Goal: Task Accomplishment & Management: Complete application form

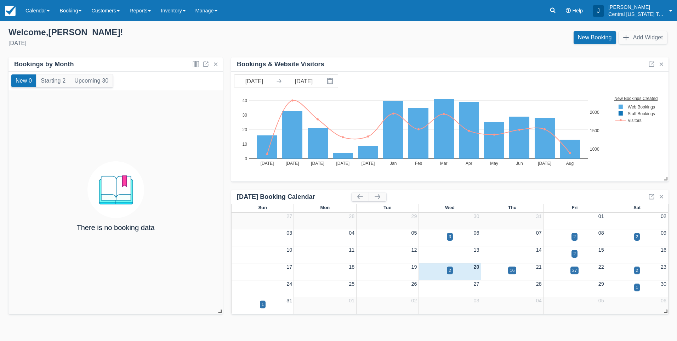
click at [193, 148] on div "There is no booking data" at bounding box center [115, 202] width 214 height 224
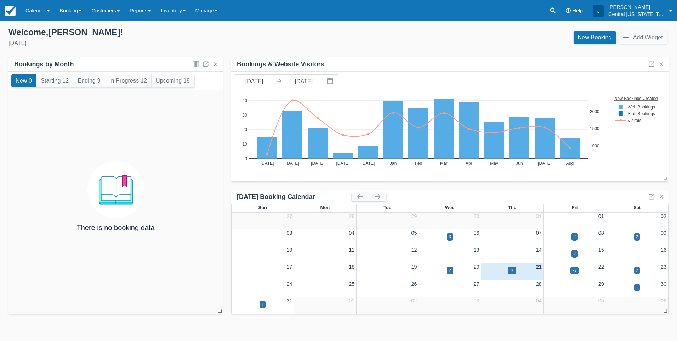
click at [194, 28] on div "Welcome , Josh !" at bounding box center [170, 32] width 324 height 11
click at [178, 16] on link "Inventory" at bounding box center [173, 10] width 34 height 21
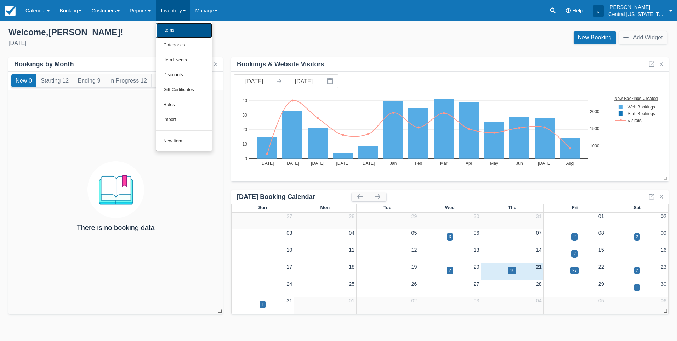
click at [176, 27] on link "Items" at bounding box center [184, 30] width 56 height 15
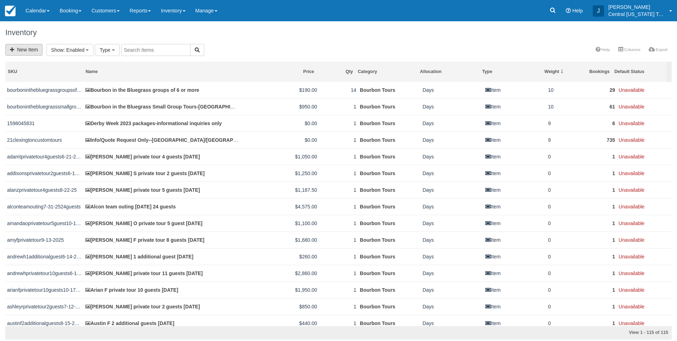
click at [33, 52] on link "New Item" at bounding box center [23, 50] width 37 height 12
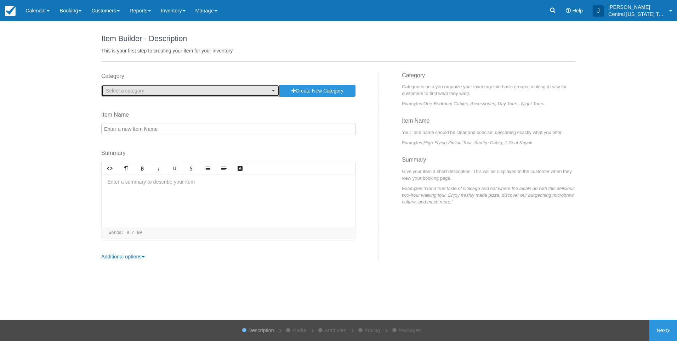
click at [261, 92] on span "Select a category" at bounding box center [188, 90] width 164 height 7
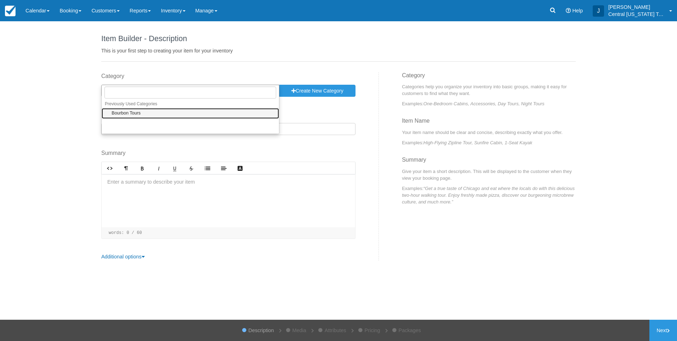
click at [181, 117] on link "Bourbon Tours" at bounding box center [190, 113] width 177 height 11
select select "1"
click at [175, 127] on input "Item Name" at bounding box center [228, 129] width 254 height 12
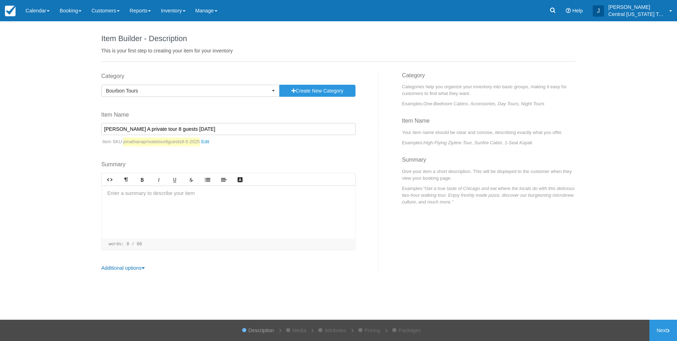
type input "Jonathan A private tour 8 guests 9-5-2025"
click at [187, 210] on div at bounding box center [228, 211] width 253 height 53
click at [178, 216] on div "Lexington pick up" at bounding box center [228, 211] width 253 height 53
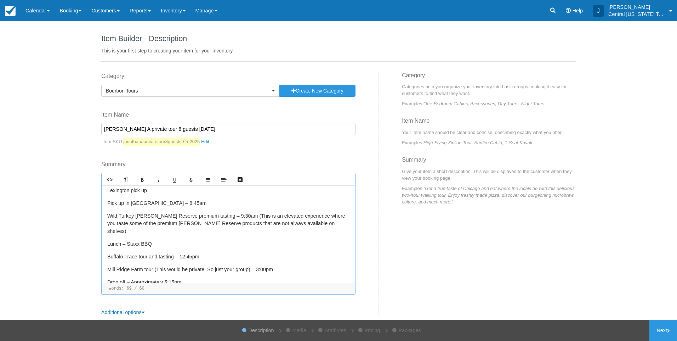
scroll to position [8, 0]
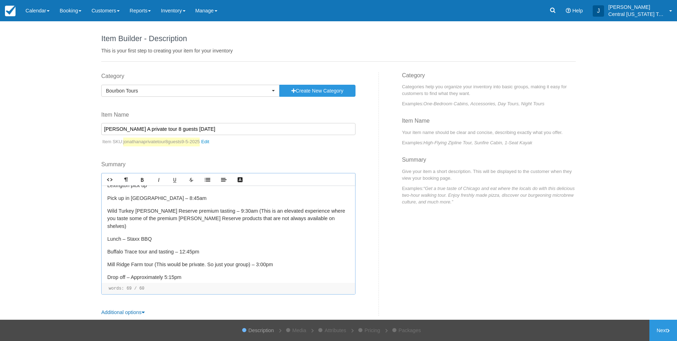
click at [207, 273] on p "Drop off – Approximately 5:15pm" at bounding box center [228, 277] width 242 height 8
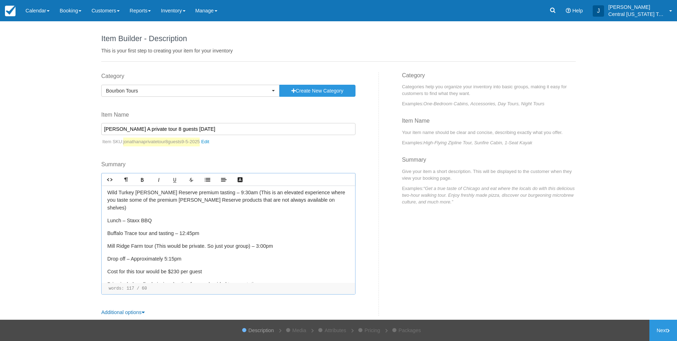
scroll to position [72, 0]
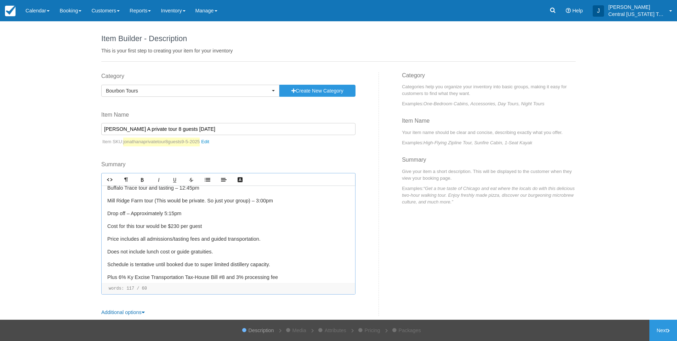
click at [177, 222] on p "Cost for this tour would be $230 per guest" at bounding box center [228, 226] width 242 height 8
click at [254, 261] on p "Schedule is tentative until booked due to super limited distillery capacity." at bounding box center [228, 265] width 242 height 8
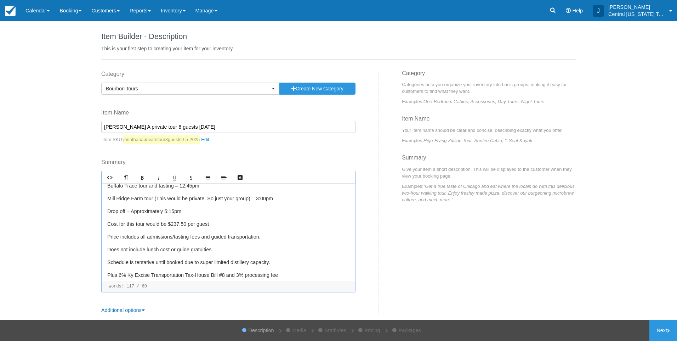
scroll to position [7, 0]
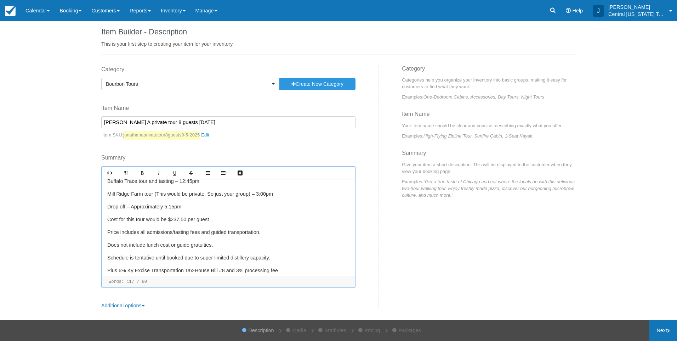
click at [656, 325] on link "Next" at bounding box center [663, 329] width 28 height 21
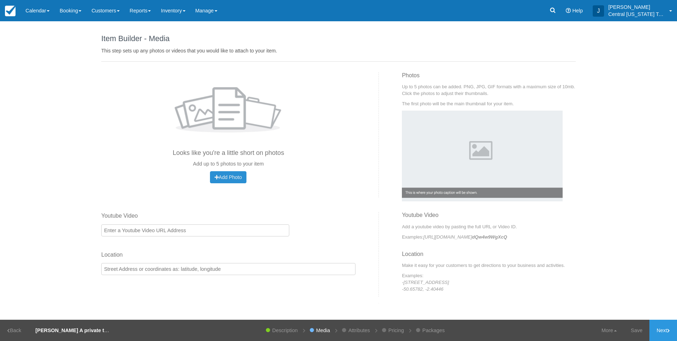
click at [241, 175] on span "Add Photo" at bounding box center [228, 177] width 27 height 6
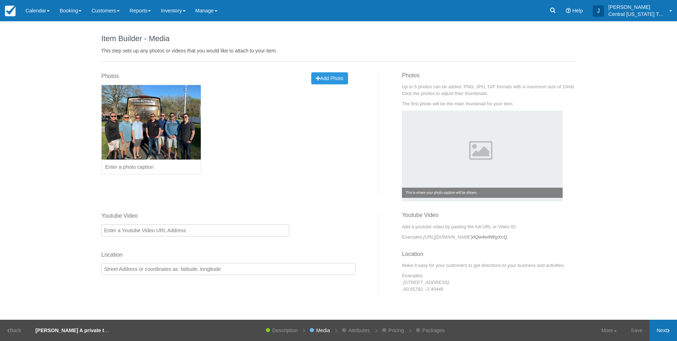
click at [660, 329] on link "Next" at bounding box center [663, 329] width 28 height 21
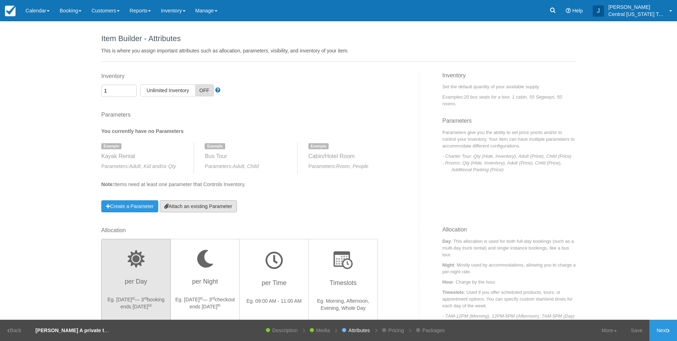
click at [214, 210] on link "Attach an existing Parameter" at bounding box center [198, 206] width 77 height 12
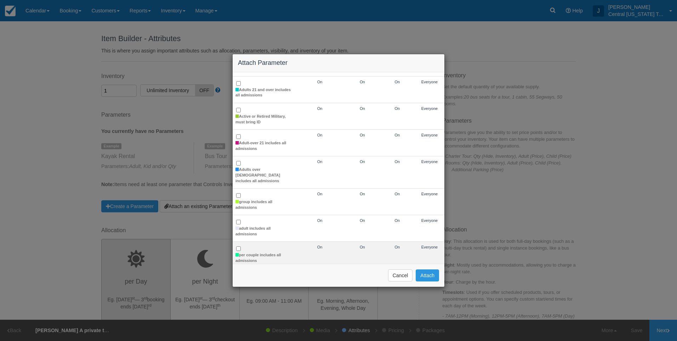
scroll to position [106, 0]
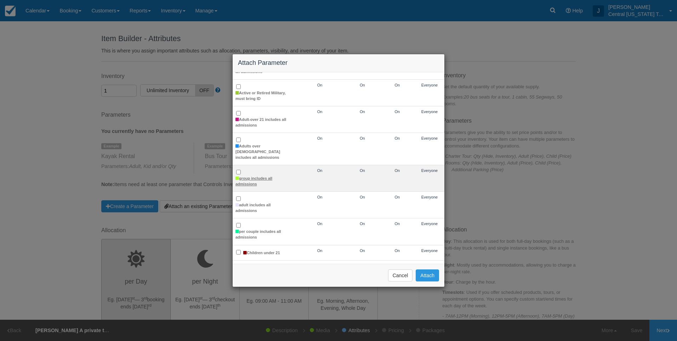
click at [255, 176] on label "group includes all admissions" at bounding box center [263, 181] width 56 height 11
click at [241, 172] on input "group includes all admissions" at bounding box center [238, 172] width 5 height 5
checkbox input "true"
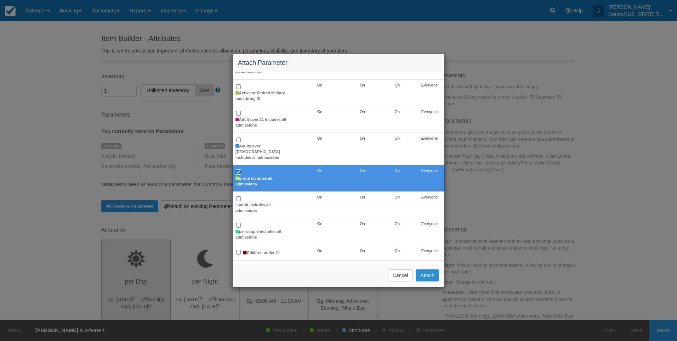
click at [428, 274] on button "Attach" at bounding box center [427, 275] width 23 height 12
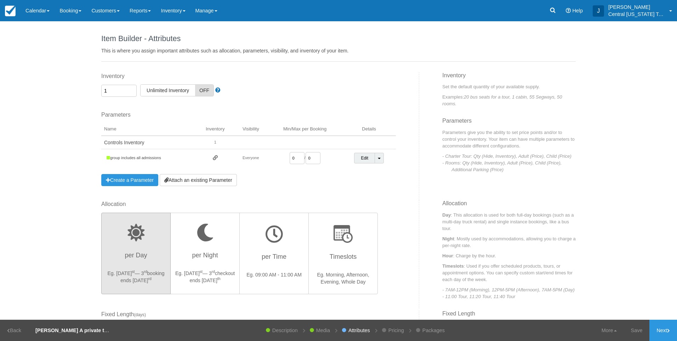
drag, startPoint x: 303, startPoint y: 158, endPoint x: 266, endPoint y: 158, distance: 36.8
click at [268, 158] on td "0 / 0" at bounding box center [305, 158] width 74 height 18
drag, startPoint x: 266, startPoint y: 158, endPoint x: 292, endPoint y: 158, distance: 25.8
click at [290, 158] on input "0" at bounding box center [297, 158] width 15 height 12
click at [302, 175] on div "Parameters You currently have no Parameters Example Kayak Rental Parameters: Ad…" at bounding box center [248, 148] width 295 height 75
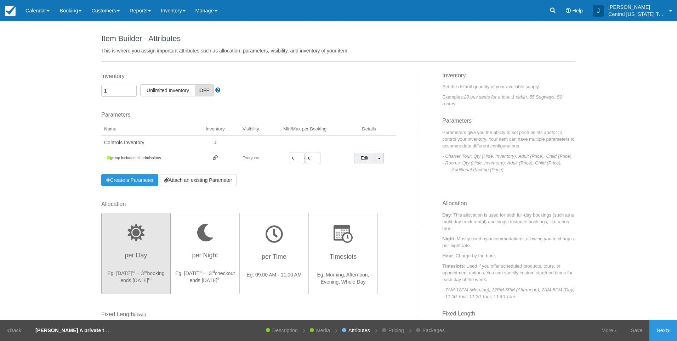
drag, startPoint x: 293, startPoint y: 157, endPoint x: 273, endPoint y: 157, distance: 19.8
click at [273, 157] on td "0 / 0" at bounding box center [305, 158] width 74 height 18
type input "1"
click at [333, 201] on label "Allocation" at bounding box center [240, 204] width 278 height 8
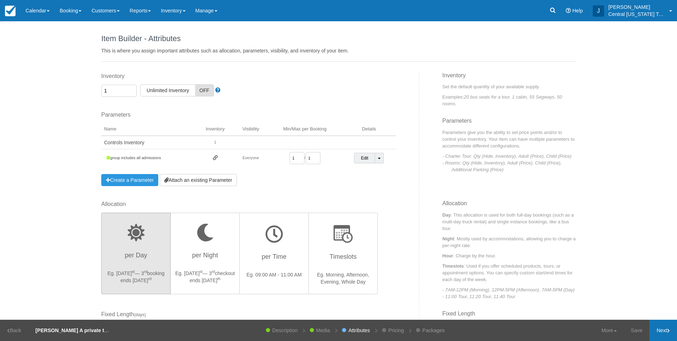
click at [665, 326] on link "Next" at bounding box center [663, 329] width 28 height 21
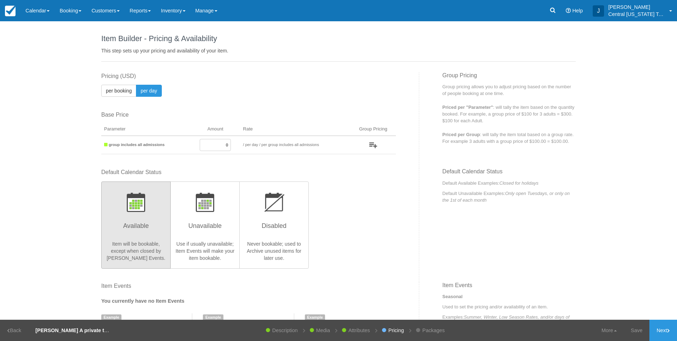
drag, startPoint x: 207, startPoint y: 142, endPoint x: 288, endPoint y: 143, distance: 81.1
click at [288, 143] on tr "group includes all admissions 0 / per booking per day / per group includes all …" at bounding box center [248, 145] width 295 height 18
click at [216, 144] on input "0" at bounding box center [215, 145] width 31 height 12
drag, startPoint x: 216, startPoint y: 144, endPoint x: 257, endPoint y: 144, distance: 41.1
click at [255, 144] on tr "group includes all admissions 0 / per booking per day / per group includes all …" at bounding box center [248, 145] width 295 height 18
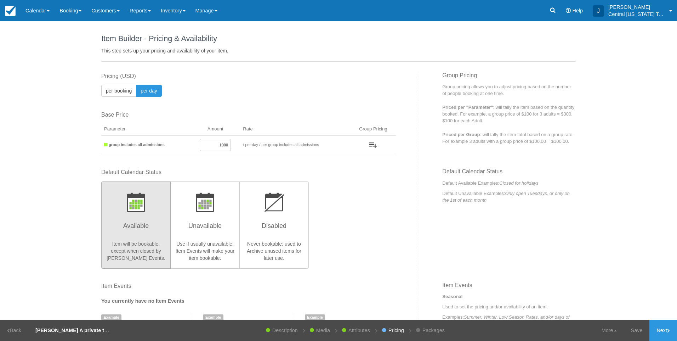
type input "1900"
click at [378, 224] on div "Default Calendar Status Available Item will be bookable, except when closed by …" at bounding box center [248, 217] width 295 height 99
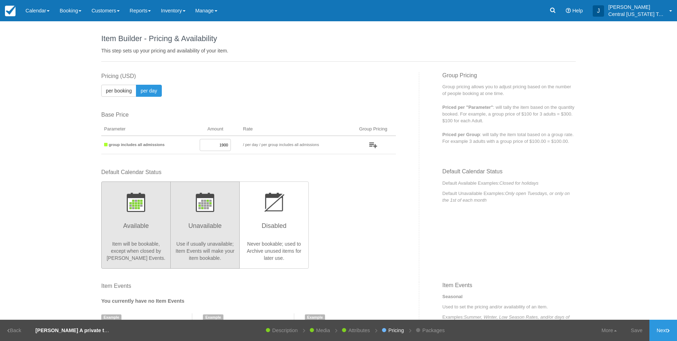
click at [218, 221] on h3 "Unavailable" at bounding box center [205, 228] width 60 height 18
radio input "true"
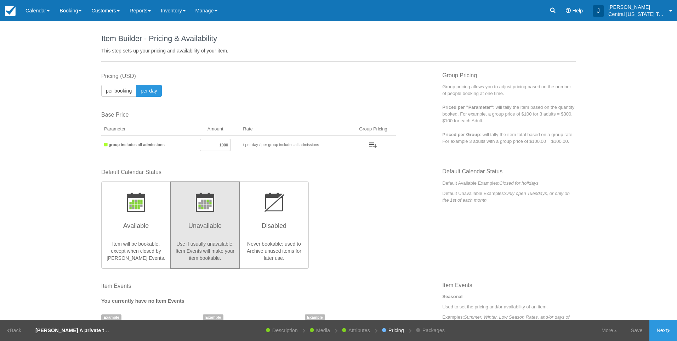
click at [332, 230] on div "Default Calendar Status Available Item will be bookable, except when closed by …" at bounding box center [248, 217] width 295 height 99
click at [665, 324] on link "Next" at bounding box center [663, 329] width 28 height 21
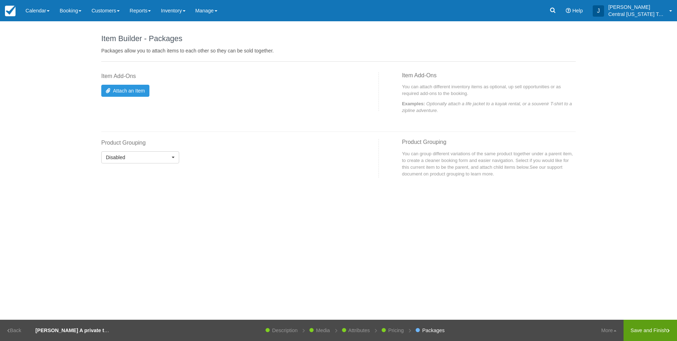
click at [646, 328] on link "Save and Finish" at bounding box center [649, 329] width 53 height 21
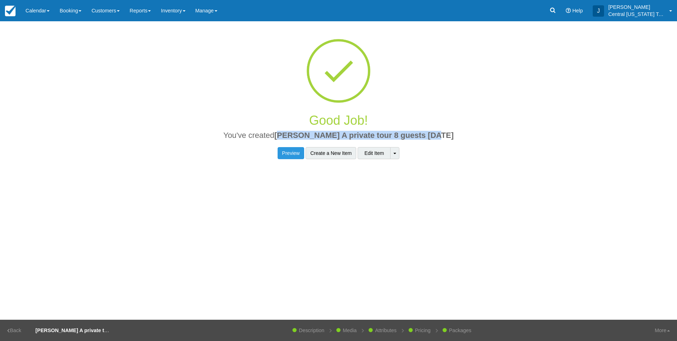
drag, startPoint x: 451, startPoint y: 132, endPoint x: 290, endPoint y: 129, distance: 160.8
click at [290, 129] on div "Good Job! You've created Jonathan A private tour 8 guests 9-5-2025" at bounding box center [338, 126] width 474 height 41
drag, startPoint x: 290, startPoint y: 129, endPoint x: 467, endPoint y: 142, distance: 176.8
click at [464, 143] on div "Good Job! You've created Jonathan A private tour 8 guests 9-5-2025" at bounding box center [338, 126] width 474 height 41
click at [473, 136] on h2 "You've created Jonathan A private tour 8 guests 9-5-2025" at bounding box center [339, 137] width 464 height 12
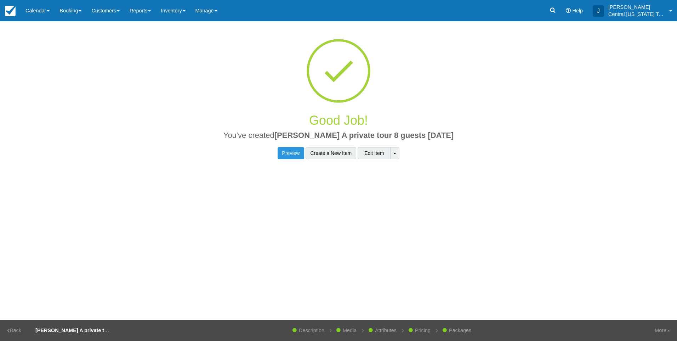
click at [459, 164] on div "Good Job! You've created Jonathan A private tour 8 guests 9-5-2025 Preview Crea…" at bounding box center [338, 95] width 474 height 148
drag, startPoint x: 430, startPoint y: 136, endPoint x: 289, endPoint y: 131, distance: 141.3
click at [289, 131] on h2 "You've created Jonathan A private tour 8 guests 9-5-2025" at bounding box center [339, 137] width 464 height 12
drag, startPoint x: 289, startPoint y: 131, endPoint x: 304, endPoint y: 133, distance: 15.4
copy span "[PERSON_NAME] A private tour 8 guests [DATE]"
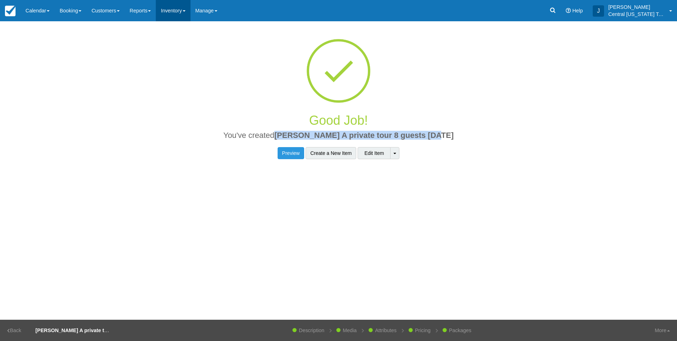
click at [179, 15] on link "Inventory" at bounding box center [173, 10] width 34 height 21
click at [186, 54] on link "Item Events" at bounding box center [184, 60] width 56 height 15
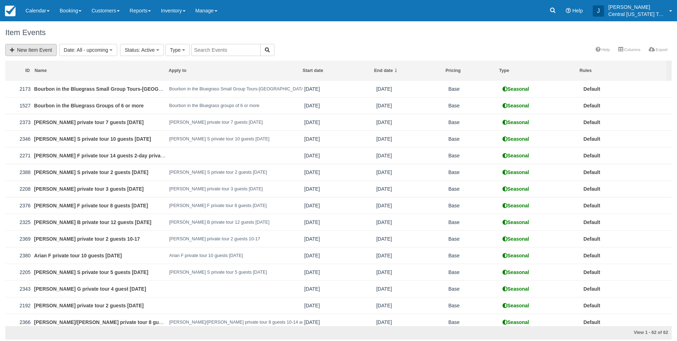
click at [47, 47] on link "New Item Event" at bounding box center [30, 50] width 51 height 12
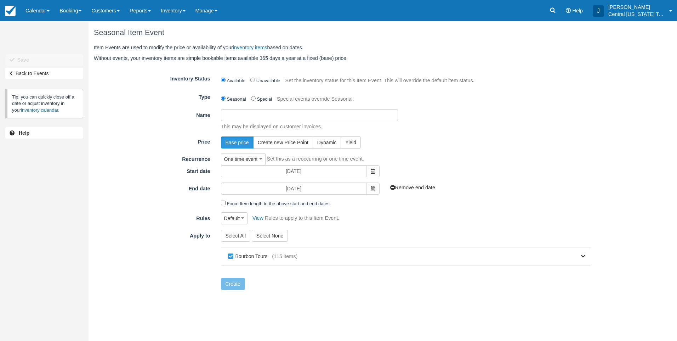
click at [279, 112] on input "Name" at bounding box center [309, 115] width 177 height 12
paste input "Jonathan A private tour 8 guests 9-5-2025"
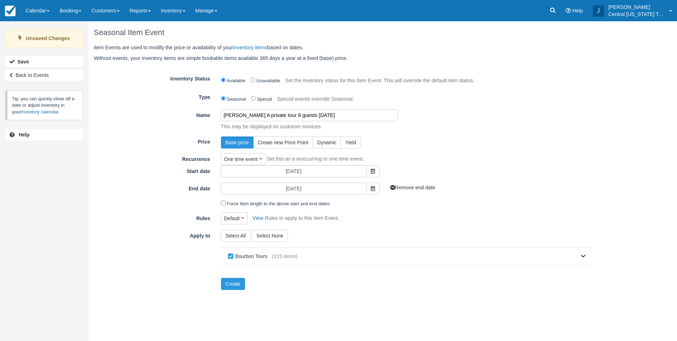
type input "Jonathan A private tour 8 guests 9-5-2025"
click at [448, 126] on p "This may be displayed on customer invoices." at bounding box center [404, 126] width 376 height 7
click at [377, 172] on span at bounding box center [372, 171] width 13 height 12
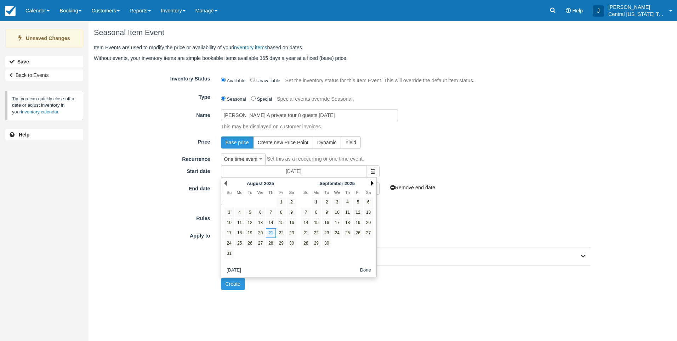
click at [372, 181] on link "Next" at bounding box center [372, 183] width 3 height 6
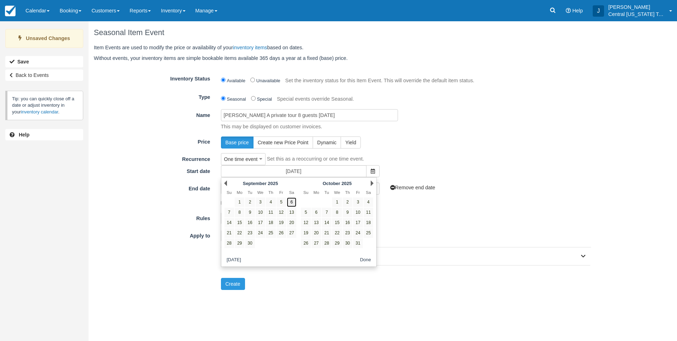
click at [288, 202] on link "6" at bounding box center [292, 202] width 10 height 10
type input "09/06/25"
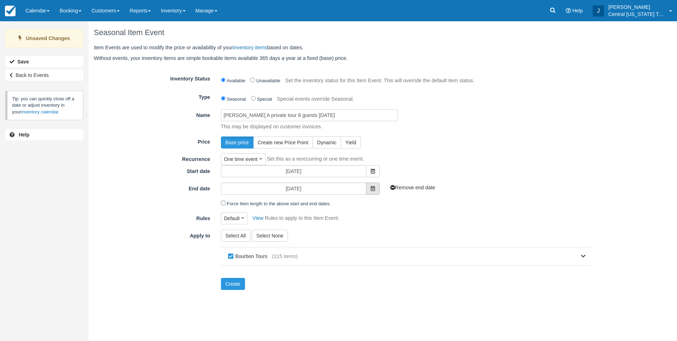
click at [377, 190] on span at bounding box center [372, 188] width 13 height 12
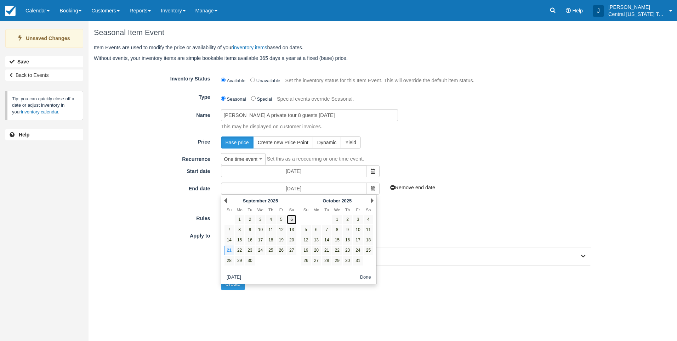
click at [292, 221] on link "6" at bounding box center [292, 220] width 10 height 10
type input "09/06/25"
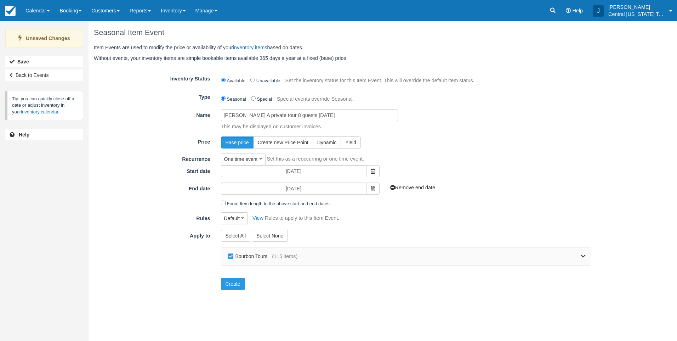
click at [239, 258] on label "Bourbon Tours" at bounding box center [249, 256] width 46 height 11
checkbox input "false"
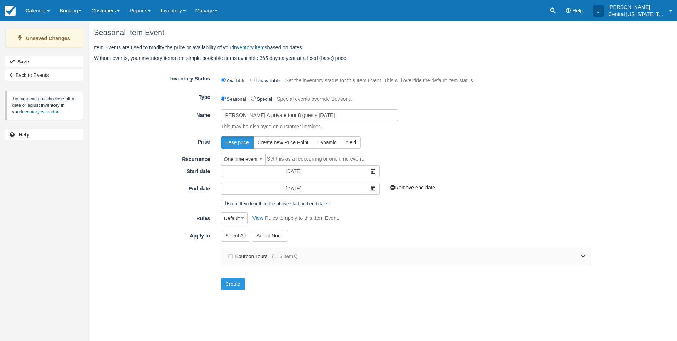
checkbox input "false"
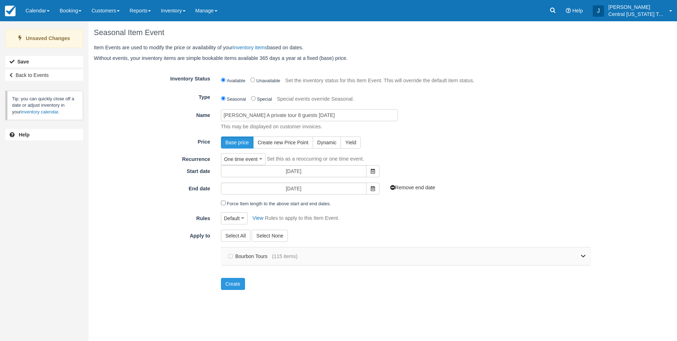
checkbox input "false"
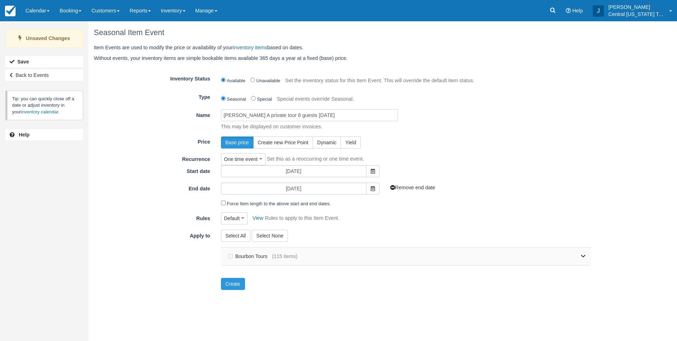
checkbox input "false"
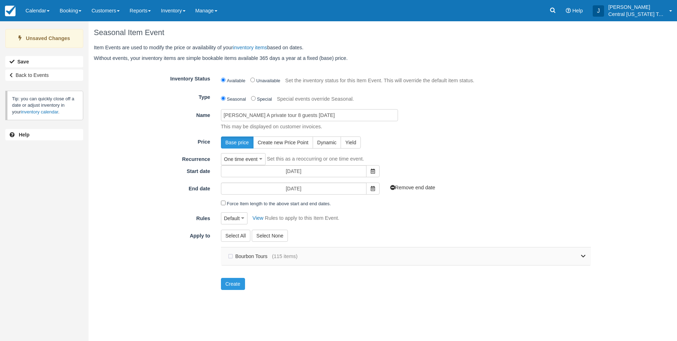
checkbox input "false"
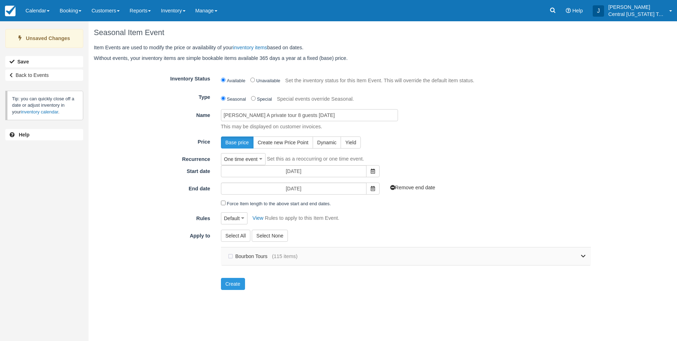
checkbox input "false"
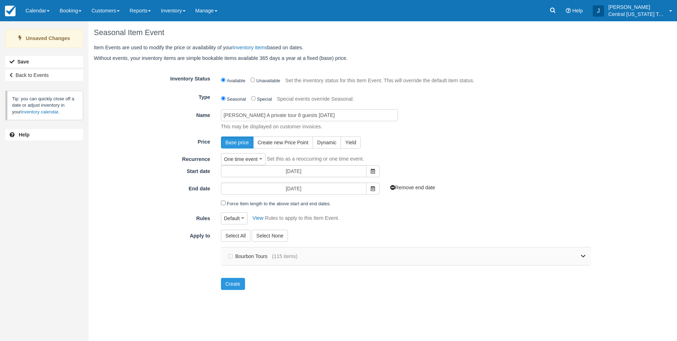
checkbox input "false"
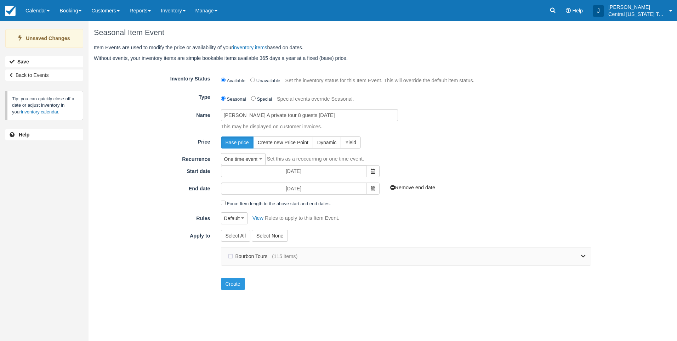
checkbox input "false"
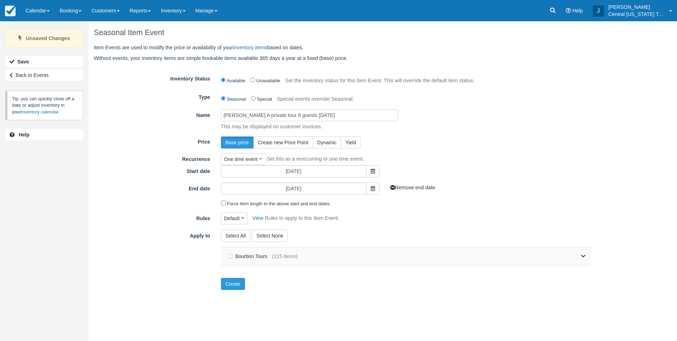
checkbox input "false"
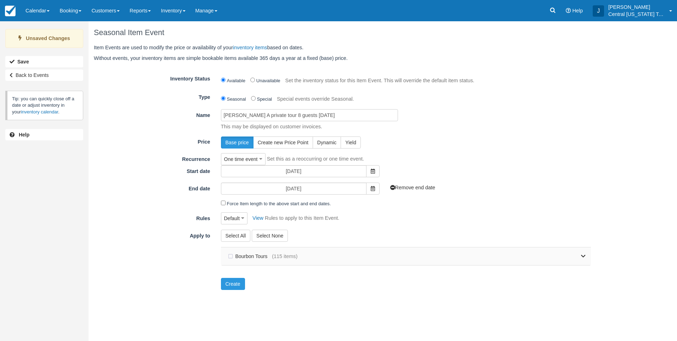
checkbox input "false"
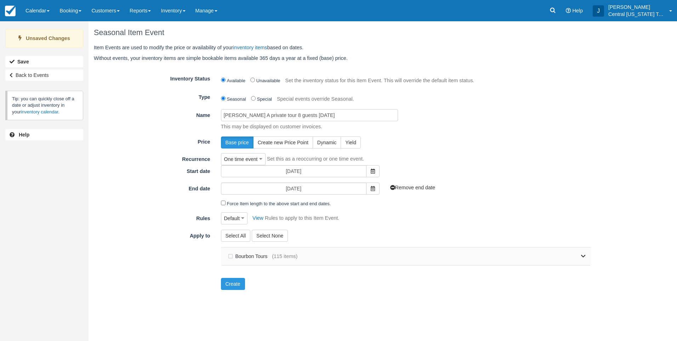
checkbox input "false"
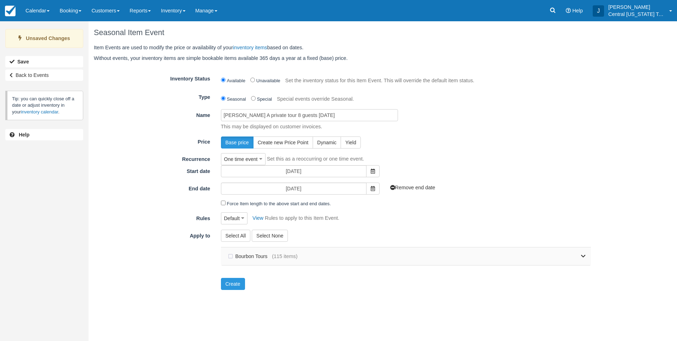
checkbox input "false"
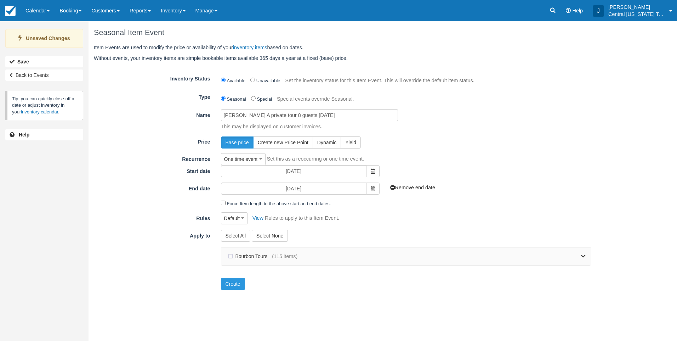
checkbox input "false"
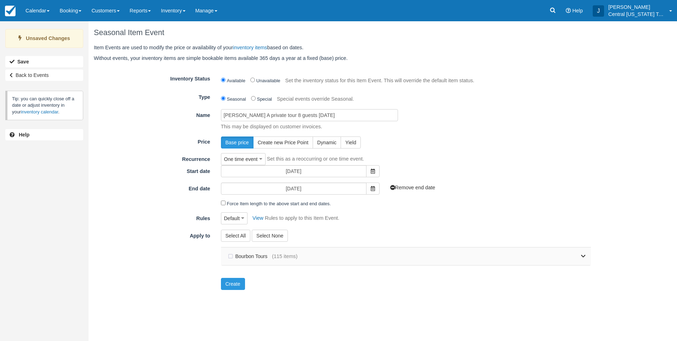
checkbox input "false"
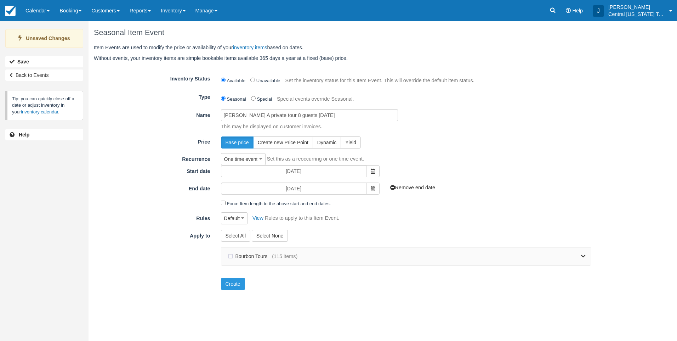
checkbox input "false"
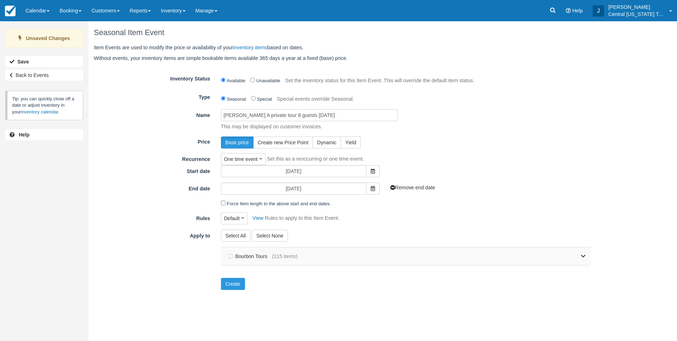
checkbox input "false"
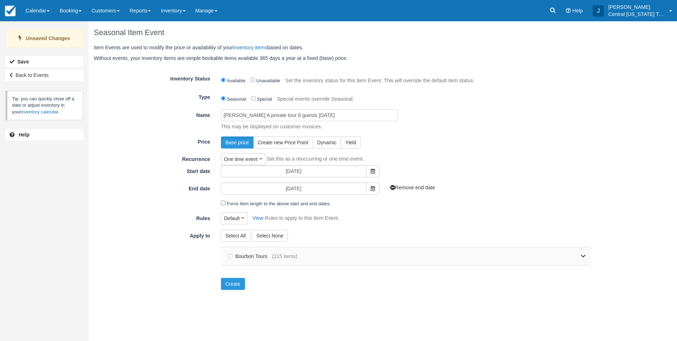
checkbox input "false"
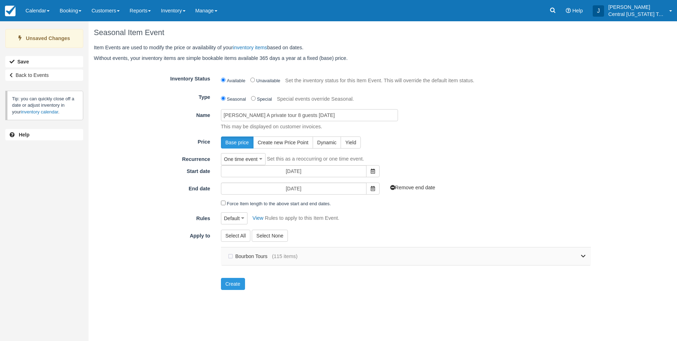
checkbox input "false"
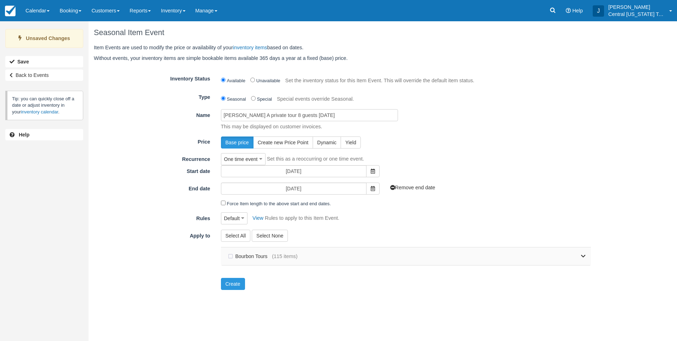
checkbox input "false"
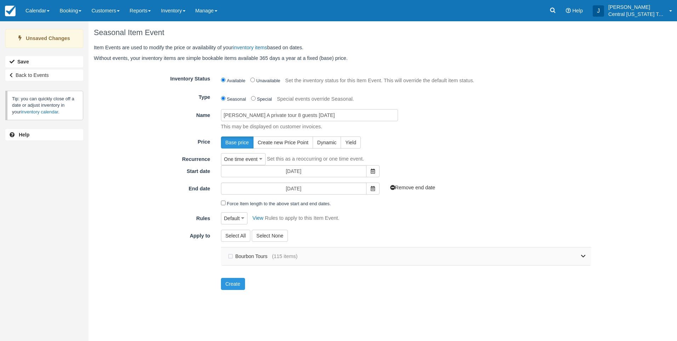
checkbox input "false"
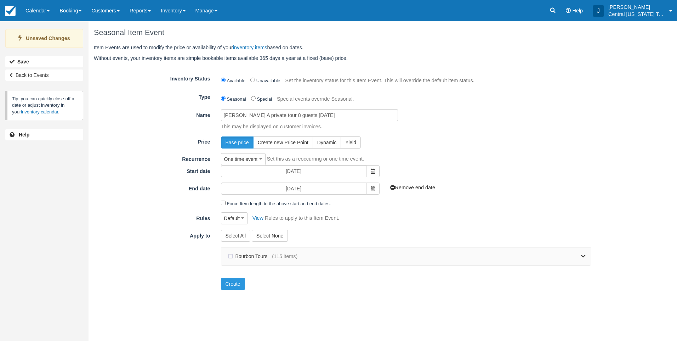
checkbox input "false"
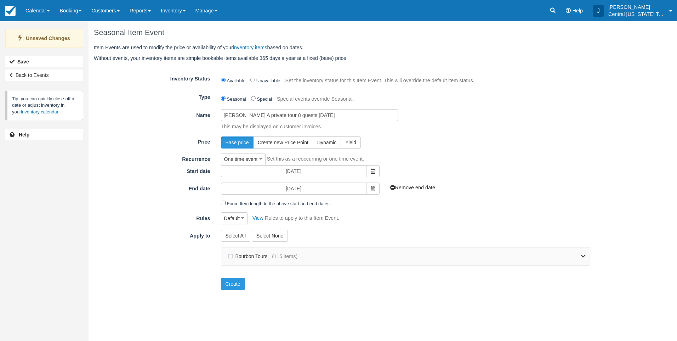
checkbox input "false"
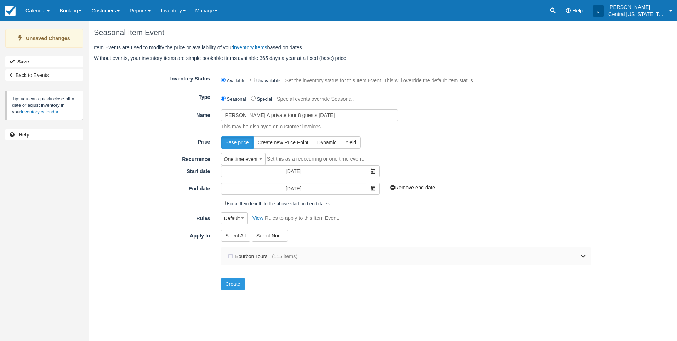
checkbox input "false"
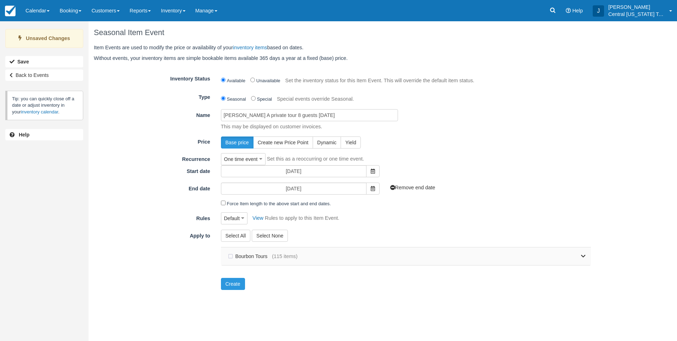
checkbox input "false"
click at [586, 256] on div "Bourbon Tours (115 items)" at bounding box center [406, 256] width 370 height 18
click at [579, 258] on link at bounding box center [441, 256] width 288 height 18
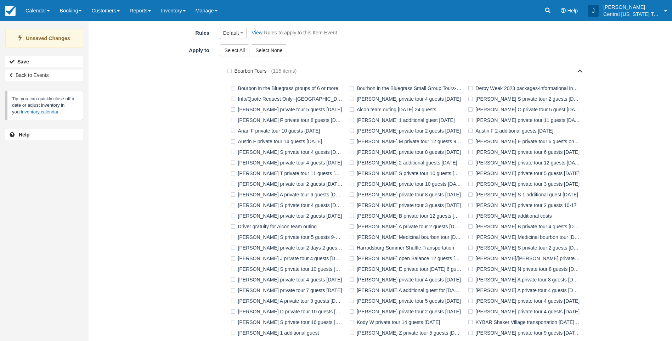
scroll to position [283, 0]
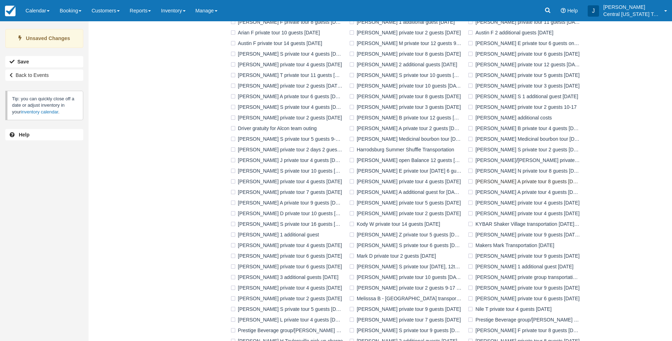
click at [474, 179] on label "Jonathan A private tour 8 guests 9-5-2025" at bounding box center [525, 181] width 119 height 11
checkbox input "true"
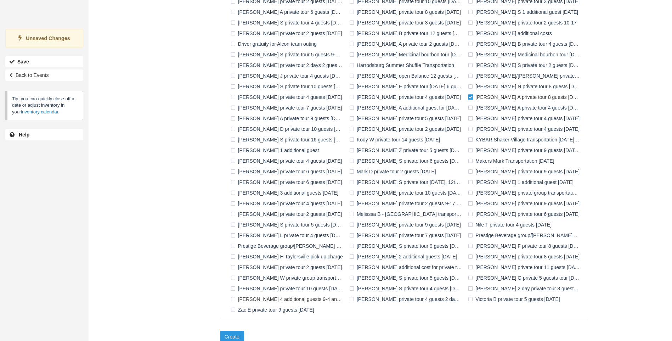
scroll to position [375, 0]
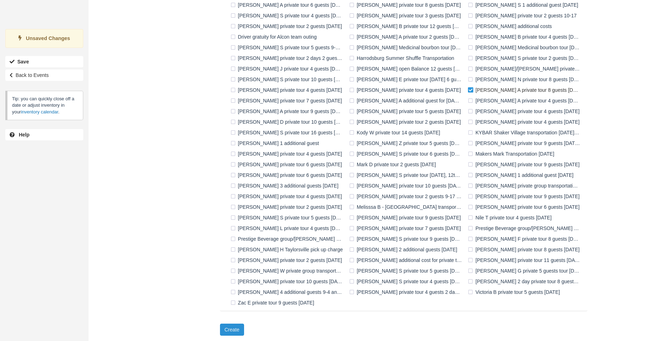
click at [239, 328] on button "Create" at bounding box center [232, 329] width 24 height 12
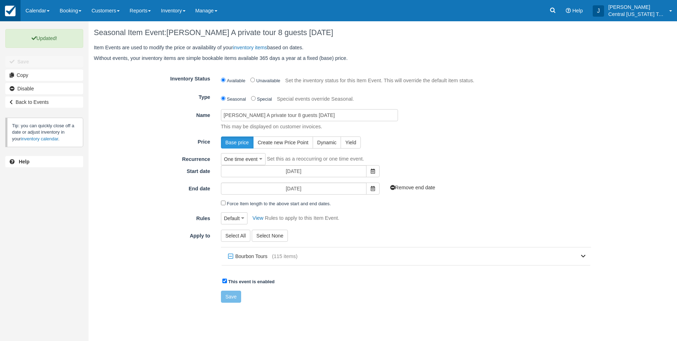
click at [12, 10] on img at bounding box center [10, 11] width 11 height 11
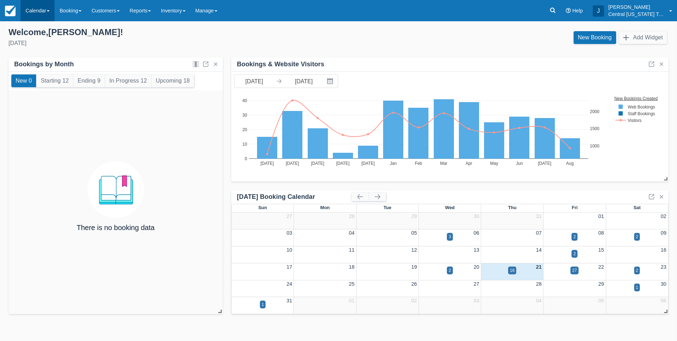
click at [36, 16] on link "Calendar" at bounding box center [38, 10] width 34 height 21
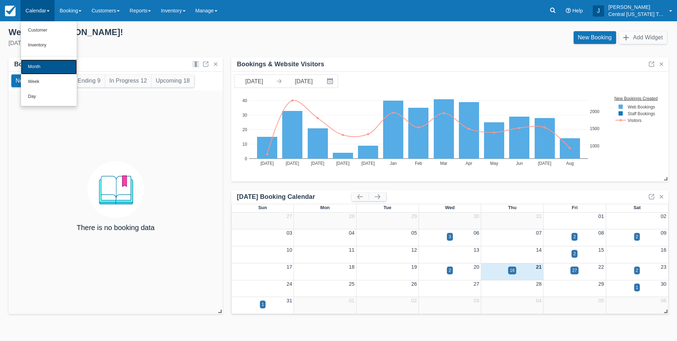
click at [41, 64] on link "Month" at bounding box center [49, 66] width 56 height 15
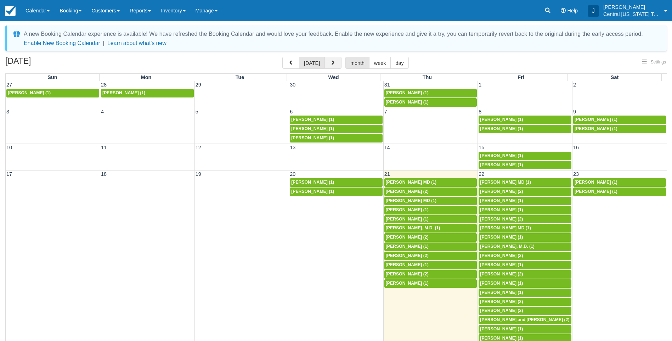
click at [330, 62] on span "button" at bounding box center [332, 63] width 5 height 5
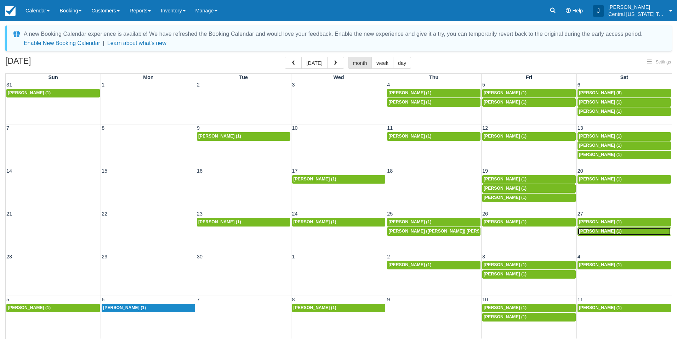
click at [600, 230] on span "[PERSON_NAME] (1)" at bounding box center [600, 230] width 43 height 5
